Goal: Task Accomplishment & Management: Use online tool/utility

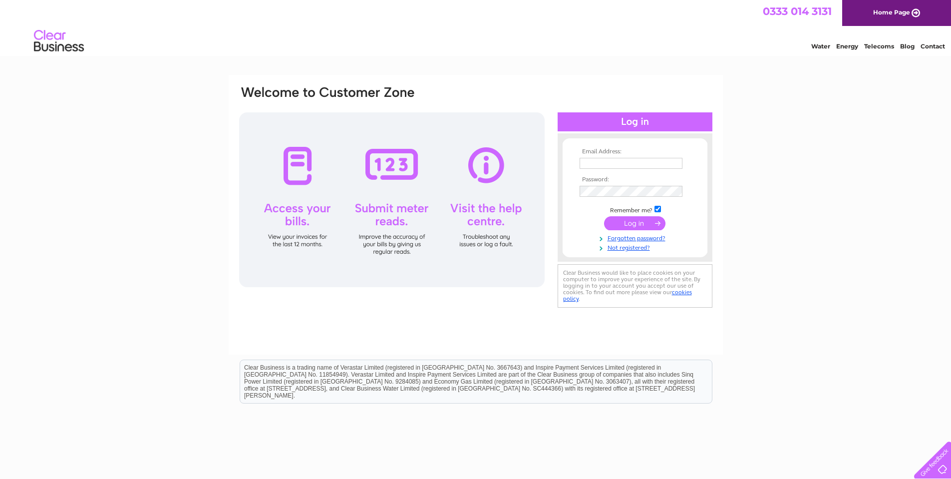
type input "[EMAIL_ADDRESS][DOMAIN_NAME]"
click at [623, 224] on input "submit" at bounding box center [634, 223] width 61 height 14
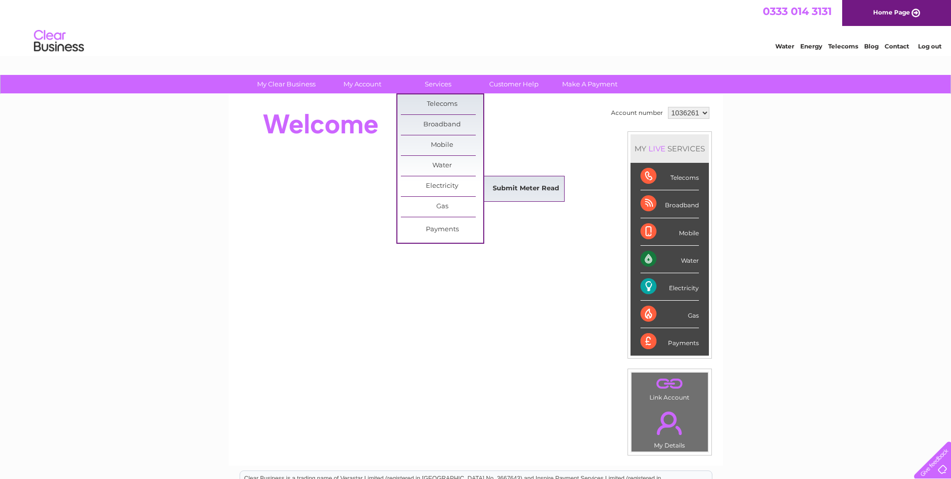
click at [511, 189] on link "Submit Meter Read" at bounding box center [526, 189] width 82 height 20
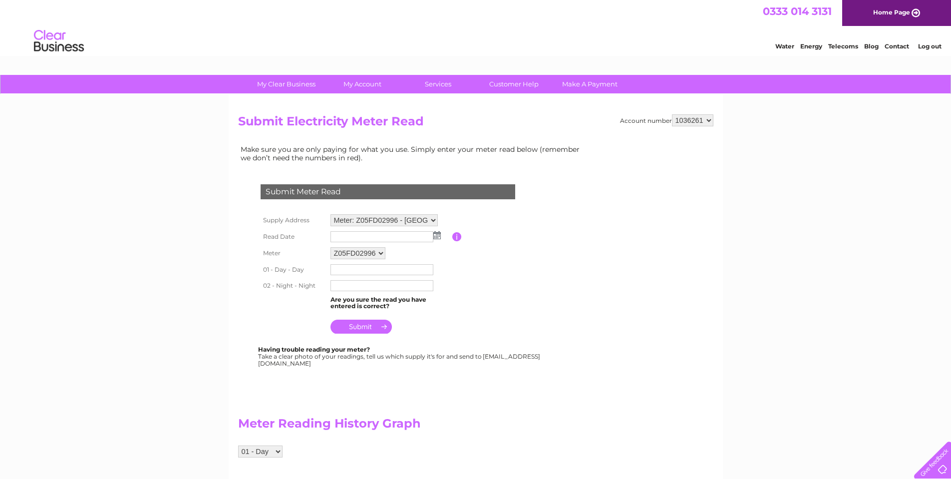
click at [370, 238] on input "text" at bounding box center [381, 236] width 103 height 11
click at [439, 235] on img at bounding box center [437, 236] width 7 height 8
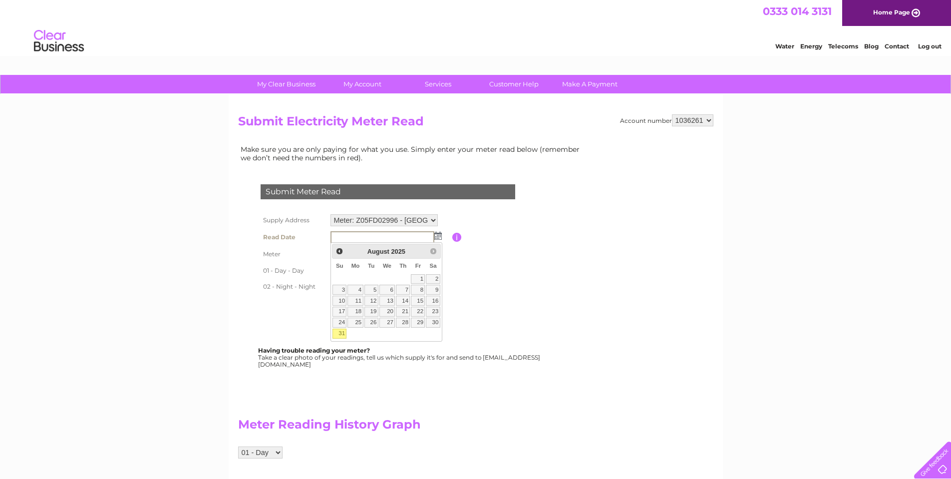
click at [339, 336] on link "31" at bounding box center [339, 333] width 14 height 10
type input "2025/08/31"
click at [355, 270] on input "text" at bounding box center [382, 270] width 104 height 12
type input "11968"
click at [358, 287] on input "text" at bounding box center [381, 286] width 103 height 11
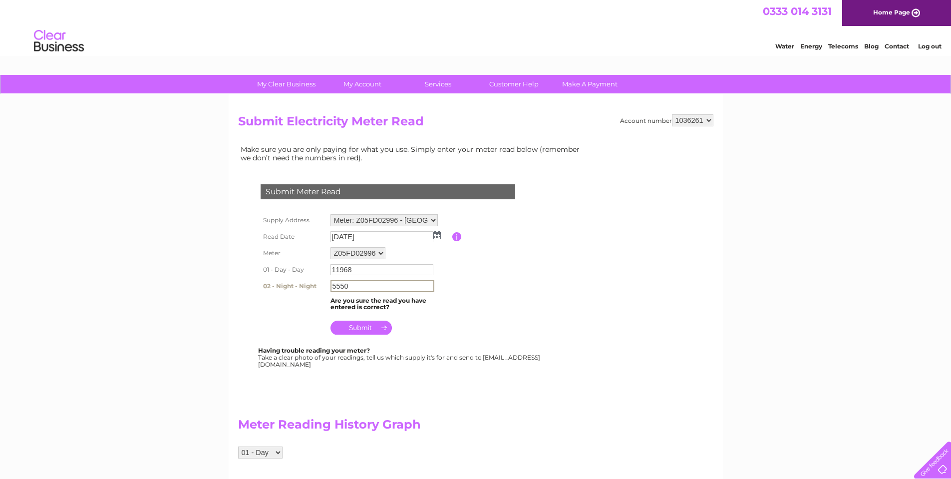
type input "5550"
click at [457, 323] on table "Supply Address Meter: Z05FD02996 - Brookfield Depot, Old Coach Road, Tansley, M…" at bounding box center [399, 274] width 283 height 125
click at [359, 329] on input "submit" at bounding box center [360, 326] width 61 height 14
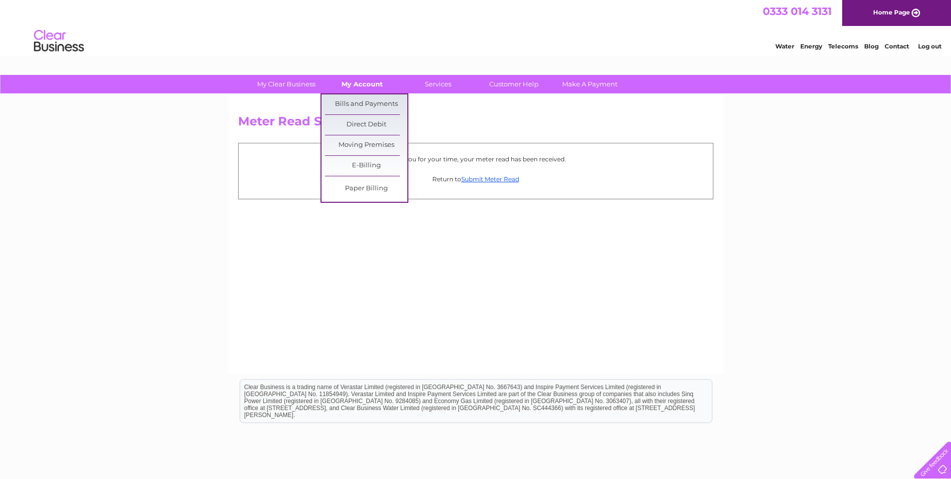
click at [368, 84] on link "My Account" at bounding box center [362, 84] width 82 height 18
